Goal: Information Seeking & Learning: Learn about a topic

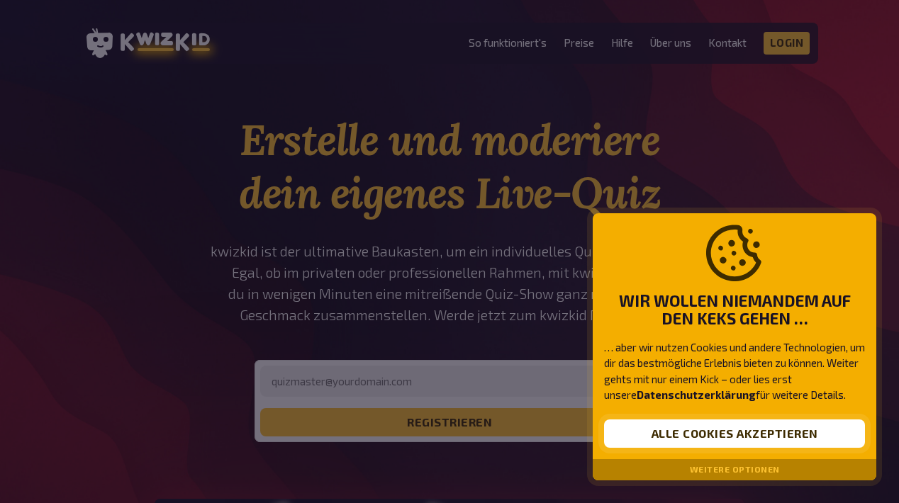
click at [762, 440] on button "Alle Cookies akzeptieren" at bounding box center [734, 434] width 261 height 28
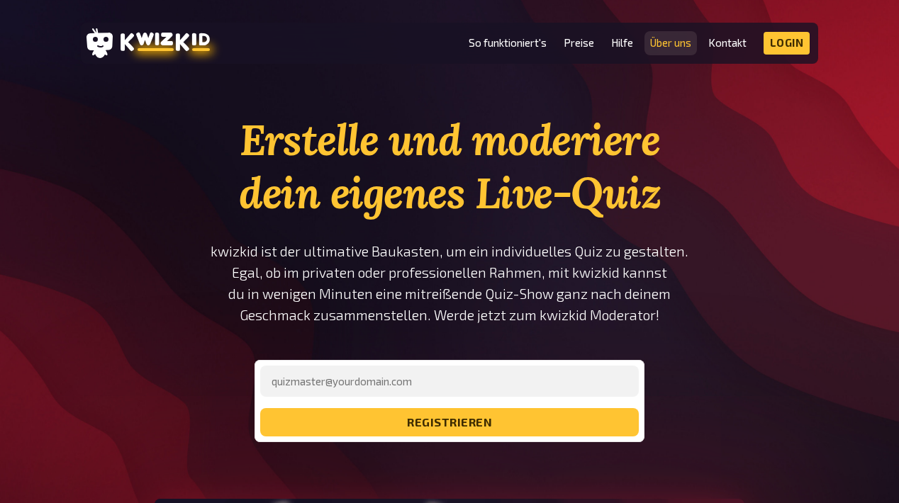
click at [683, 43] on link "Über uns" at bounding box center [670, 43] width 41 height 12
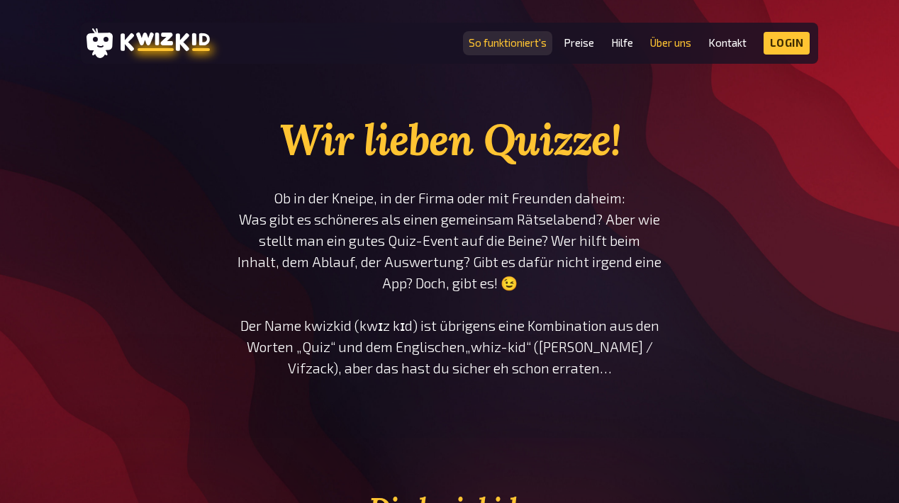
click at [539, 46] on link "So funktioniert's" at bounding box center [508, 43] width 78 height 12
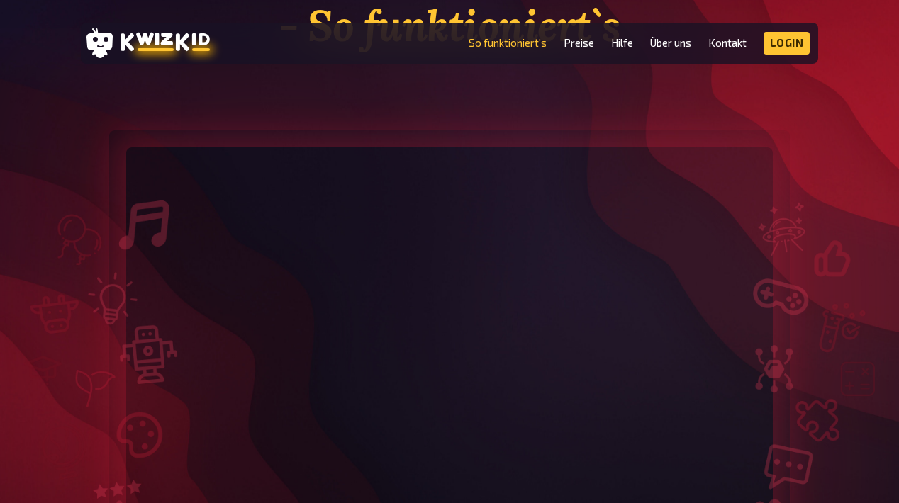
scroll to position [484, 0]
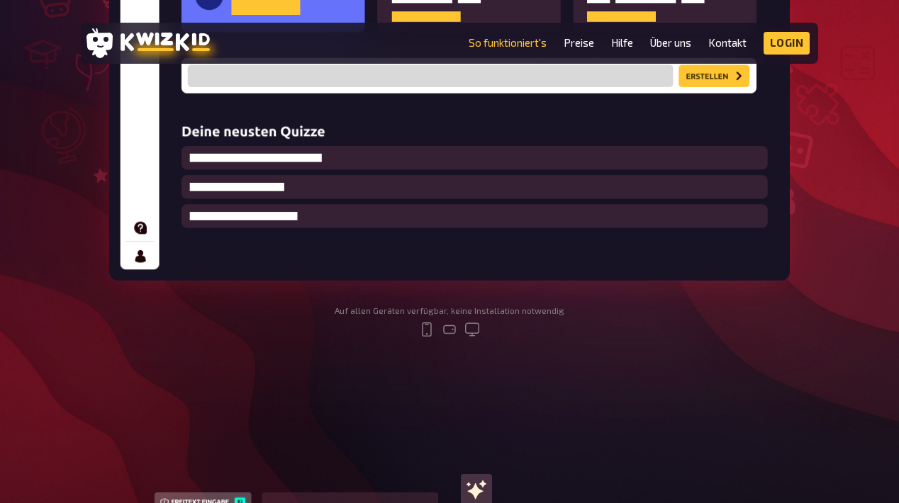
click at [494, 77] on img at bounding box center [449, 47] width 681 height 467
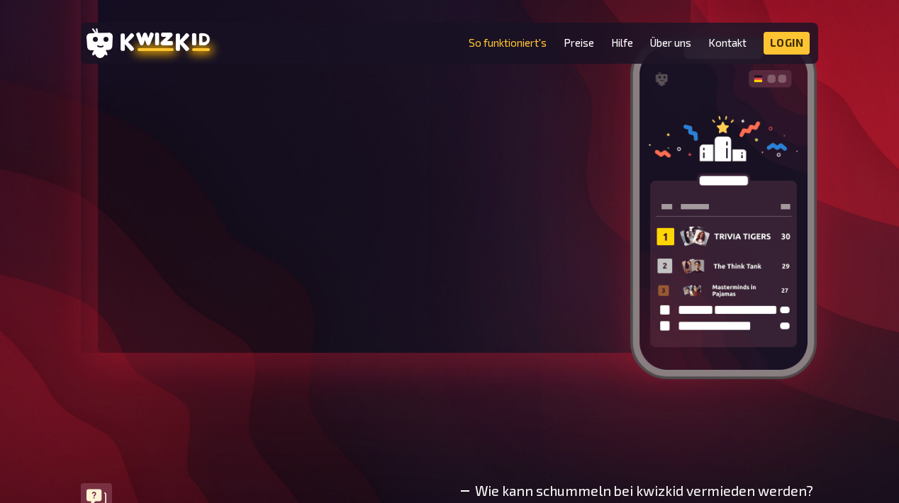
scroll to position [3899, 0]
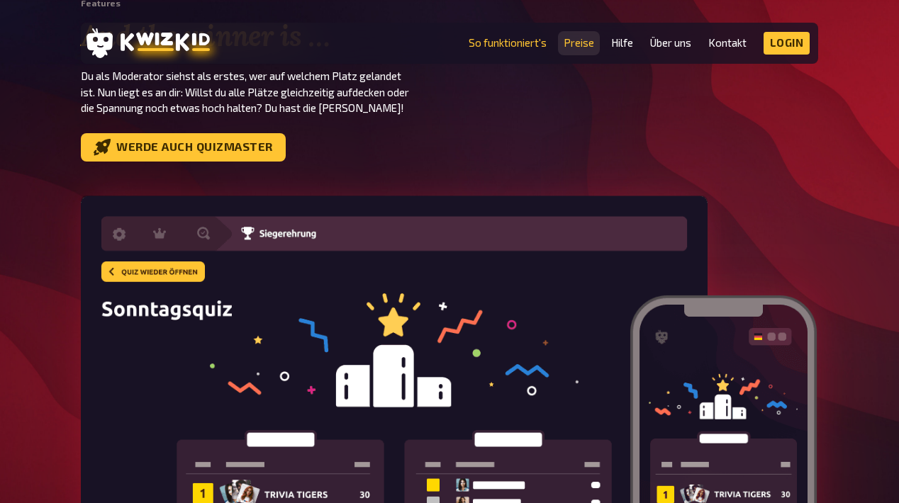
click at [581, 37] on link "Preise" at bounding box center [579, 43] width 30 height 12
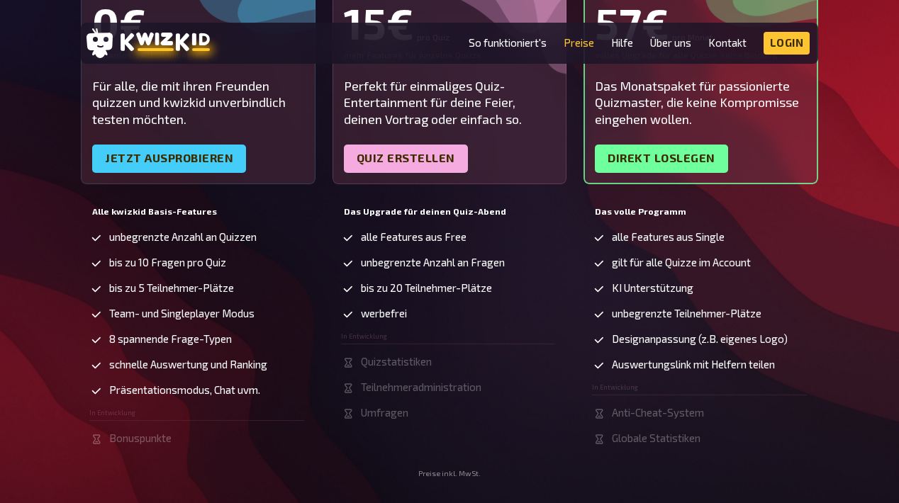
scroll to position [1, 0]
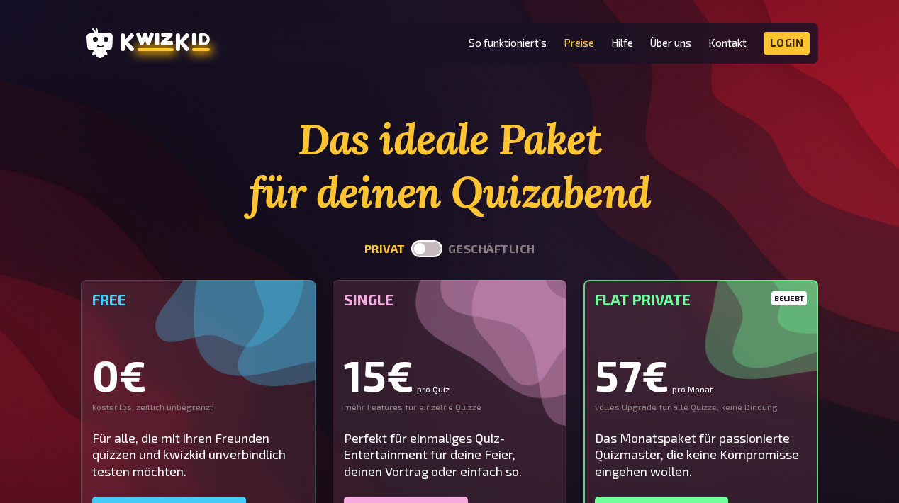
click at [788, 206] on h1 "Das ideale Paket für deinen Quizabend" at bounding box center [449, 166] width 737 height 106
click at [508, 245] on button "geschäftlich" at bounding box center [491, 249] width 87 height 13
checkbox input "true"
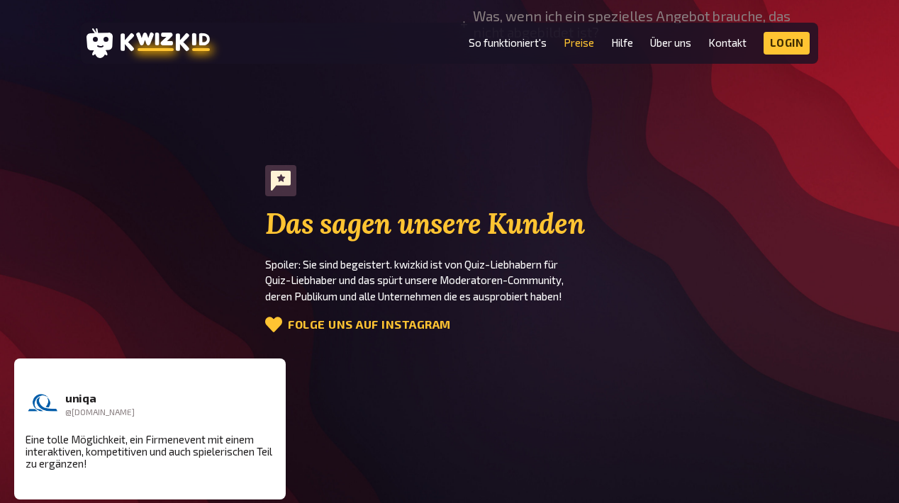
scroll to position [1775, 0]
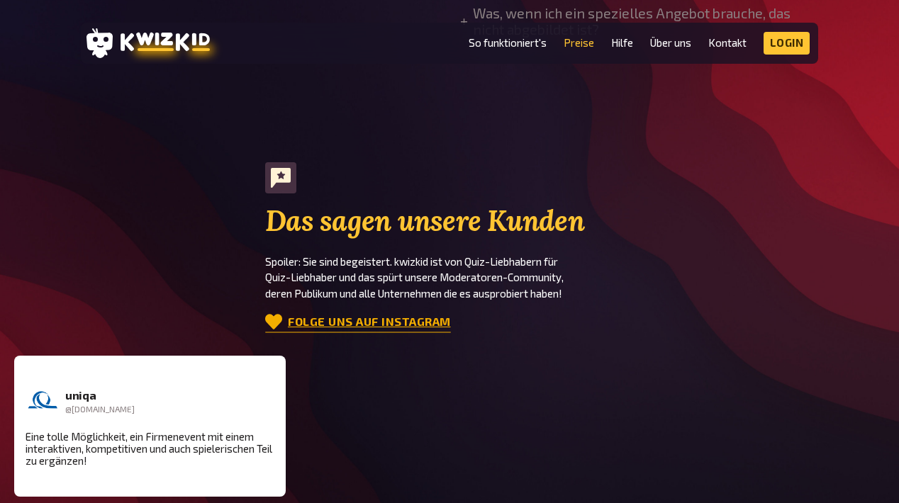
click at [435, 313] on link "Folge uns auf Instagram" at bounding box center [358, 321] width 186 height 17
